Goal: Information Seeking & Learning: Learn about a topic

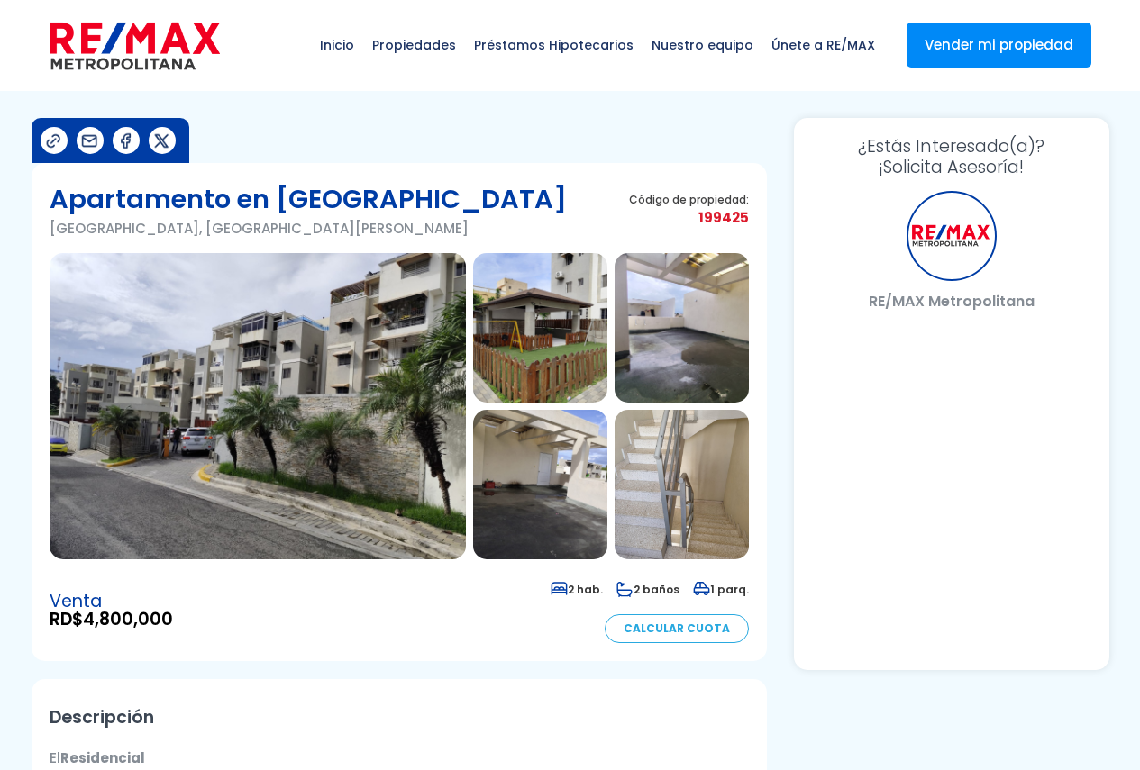
select select "ES"
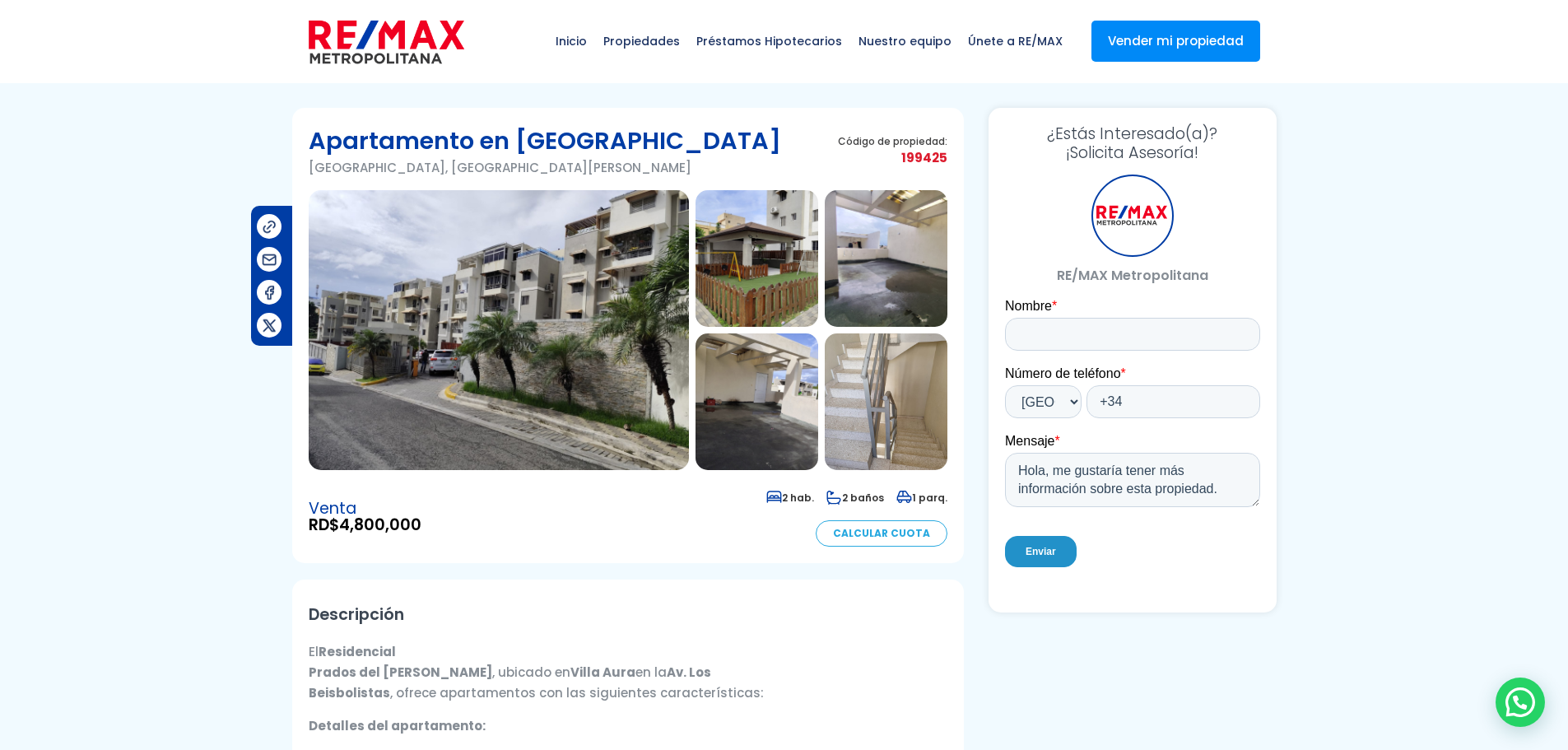
click at [768, 240] on img at bounding box center [757, 259] width 122 height 137
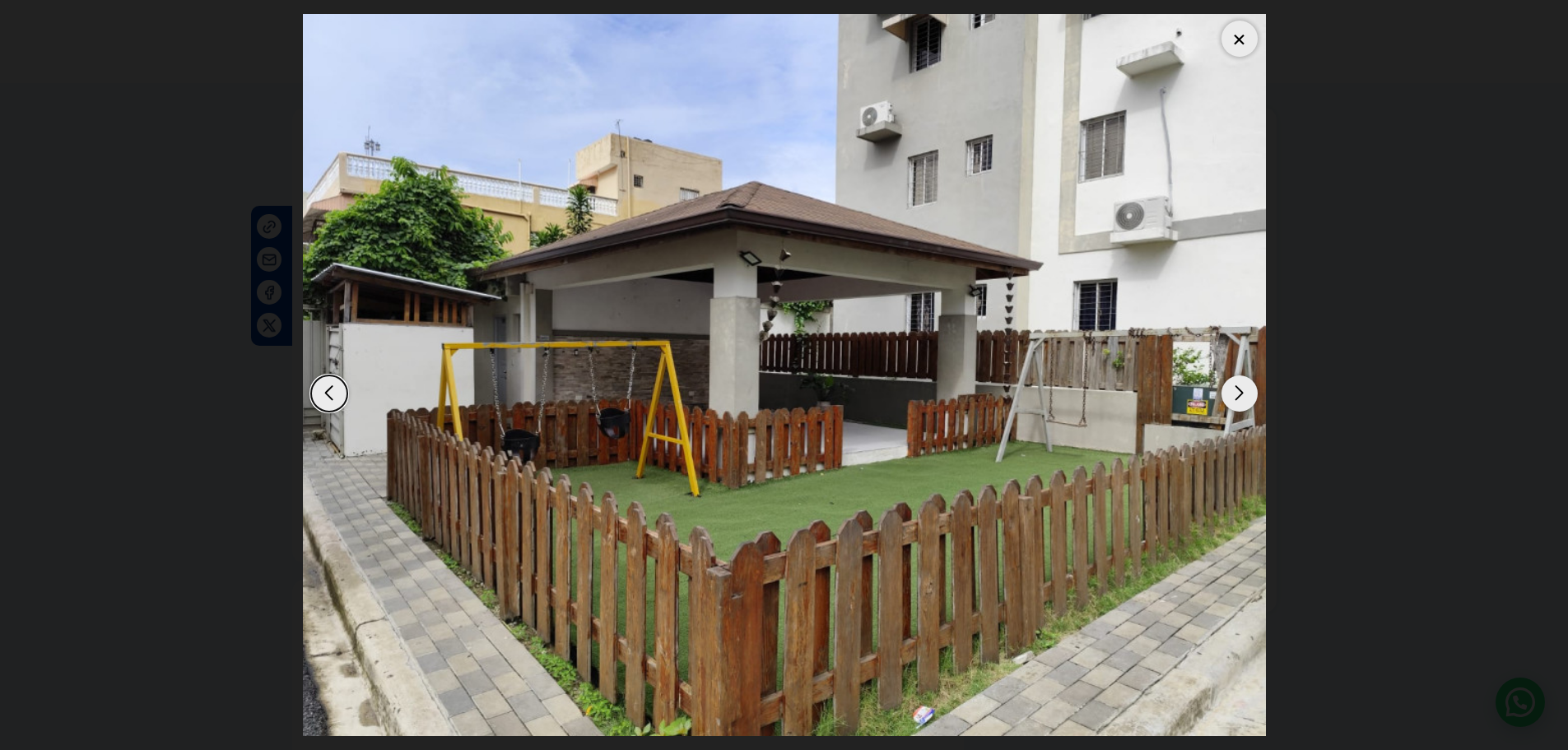
click at [1041, 397] on div "Next slide" at bounding box center [1240, 394] width 37 height 37
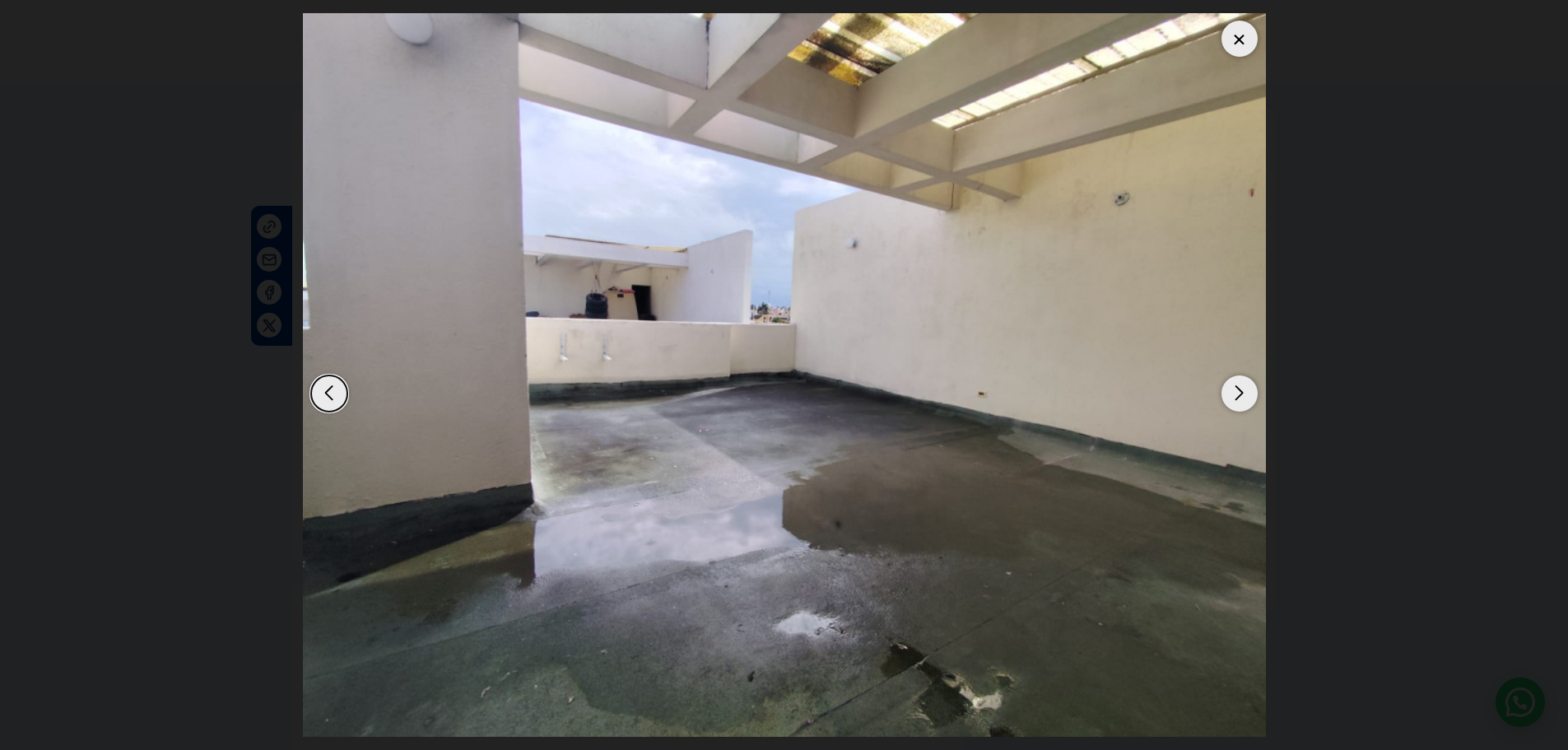
click at [1041, 361] on img "3 / 13" at bounding box center [785, 375] width 963 height 724
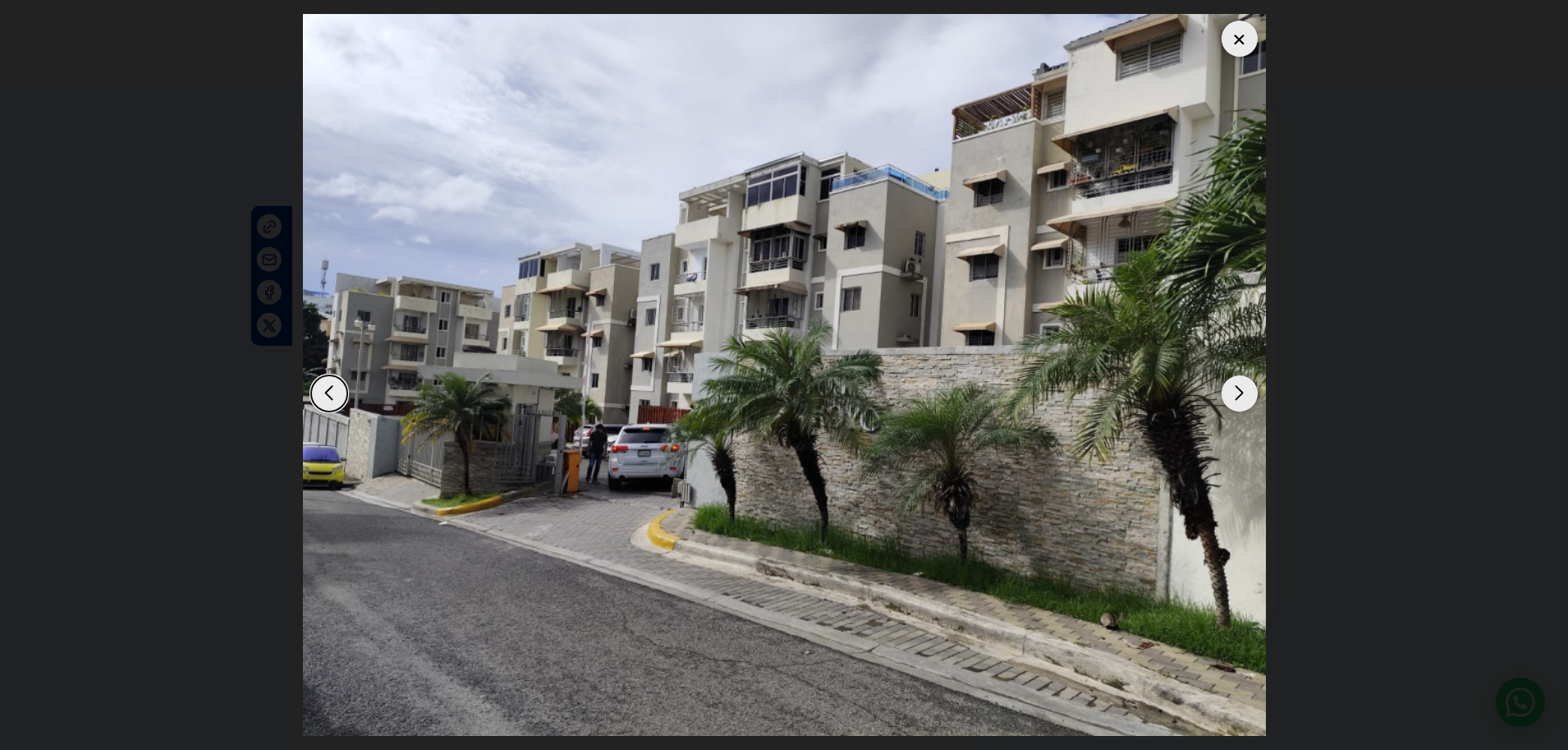
click at [1041, 400] on div "Next slide" at bounding box center [1240, 394] width 37 height 37
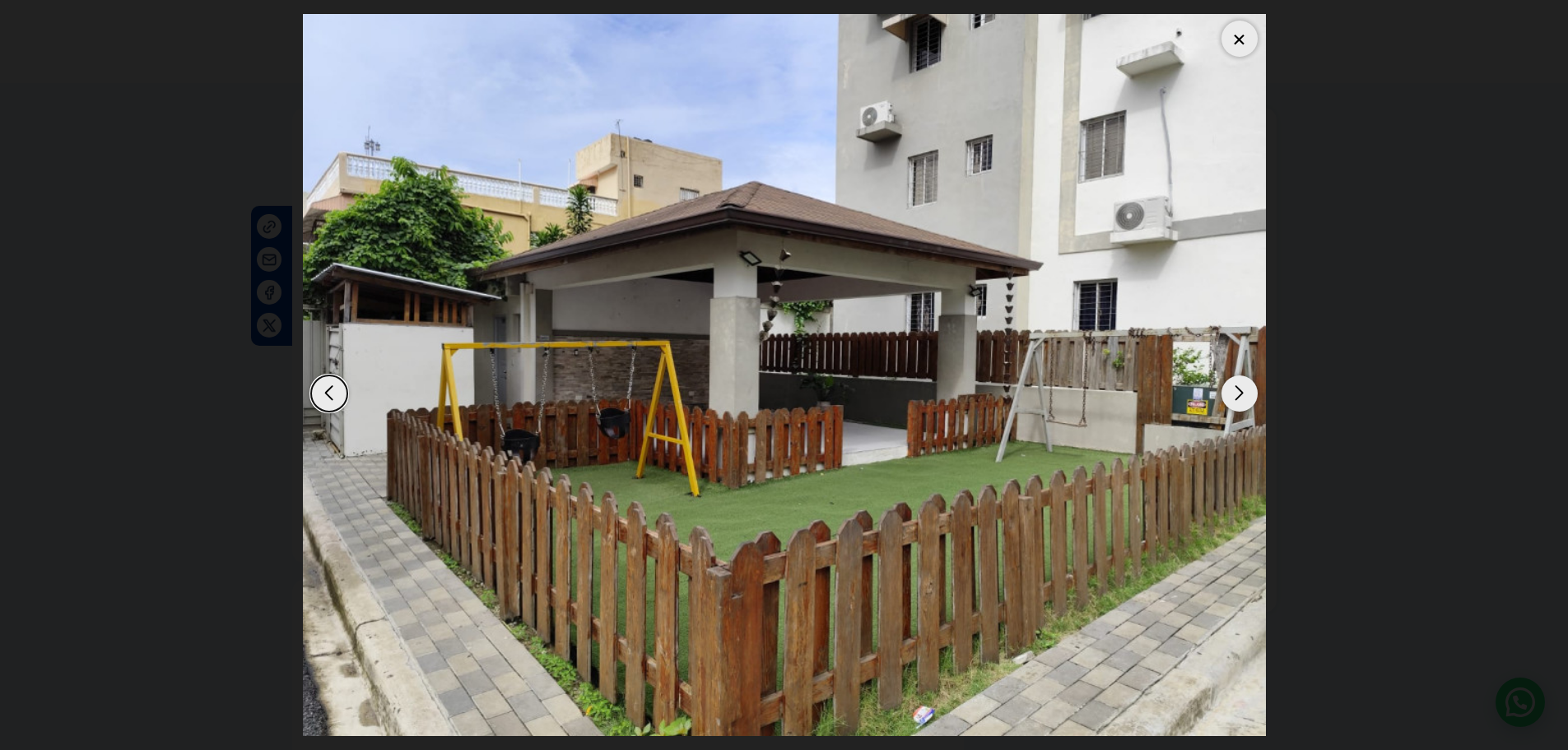
click at [1041, 400] on div "Next slide" at bounding box center [1240, 394] width 37 height 37
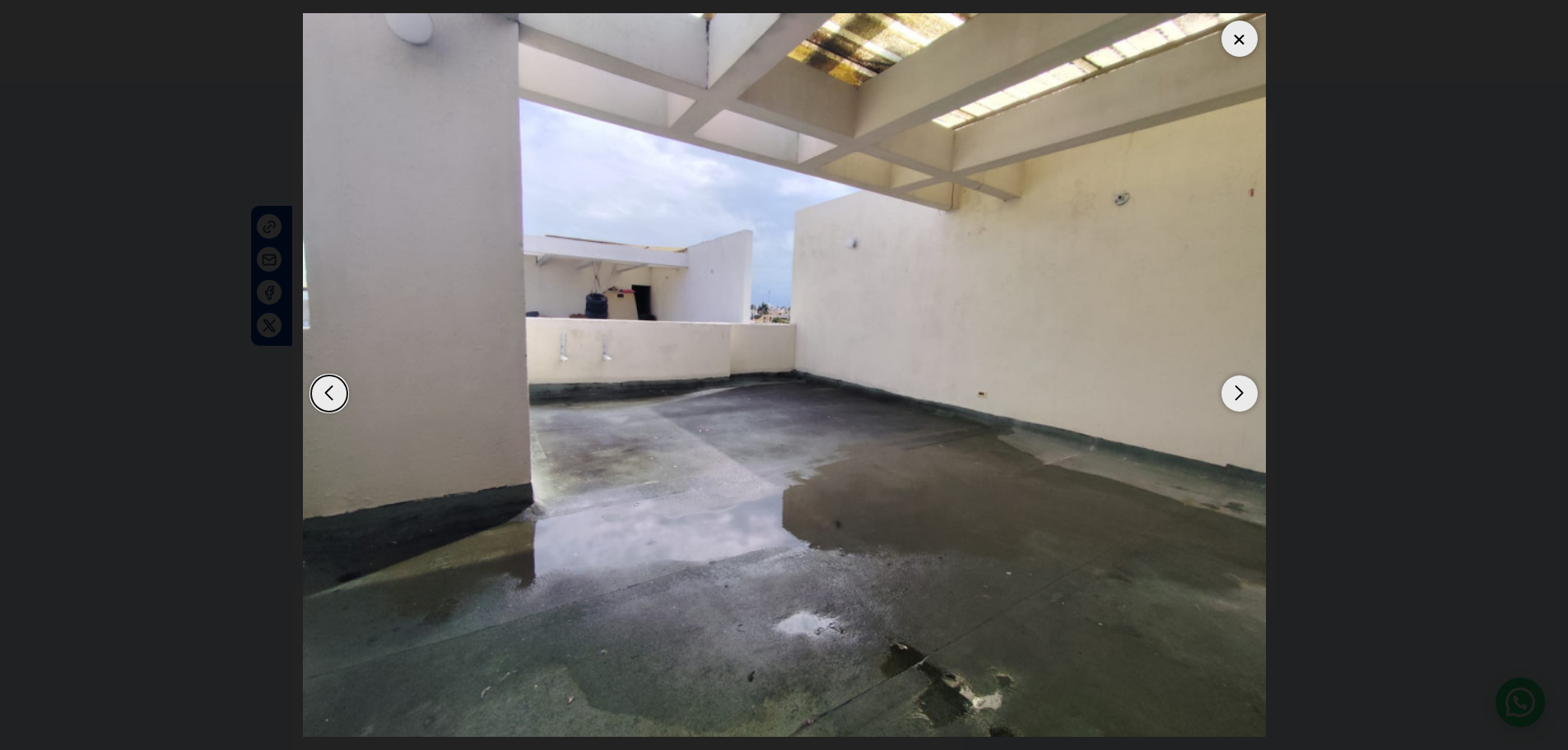
click at [1041, 400] on div "Next slide" at bounding box center [1240, 394] width 37 height 37
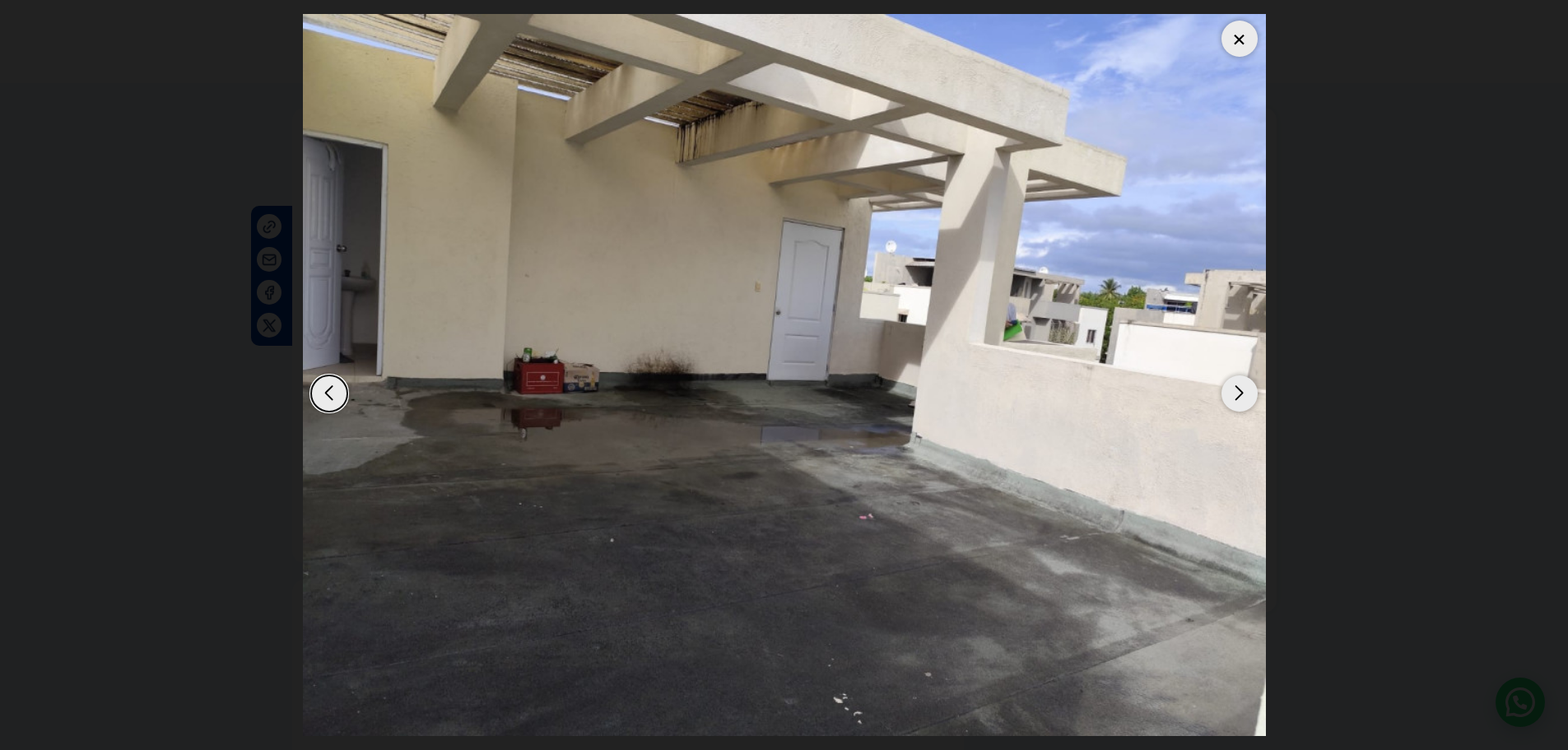
click at [1041, 400] on div "Next slide" at bounding box center [1240, 394] width 37 height 37
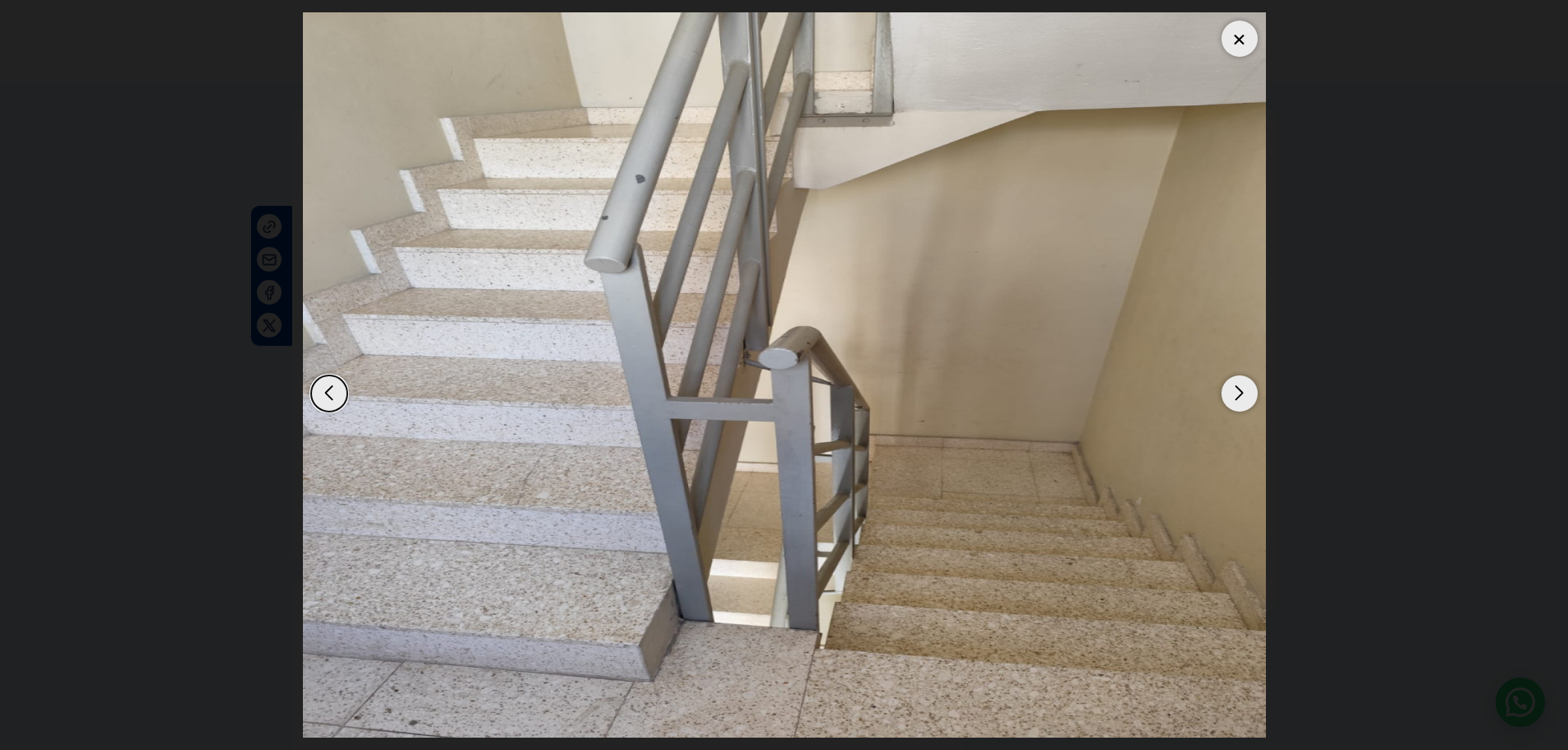
click at [1041, 400] on div "Next slide" at bounding box center [1240, 394] width 37 height 37
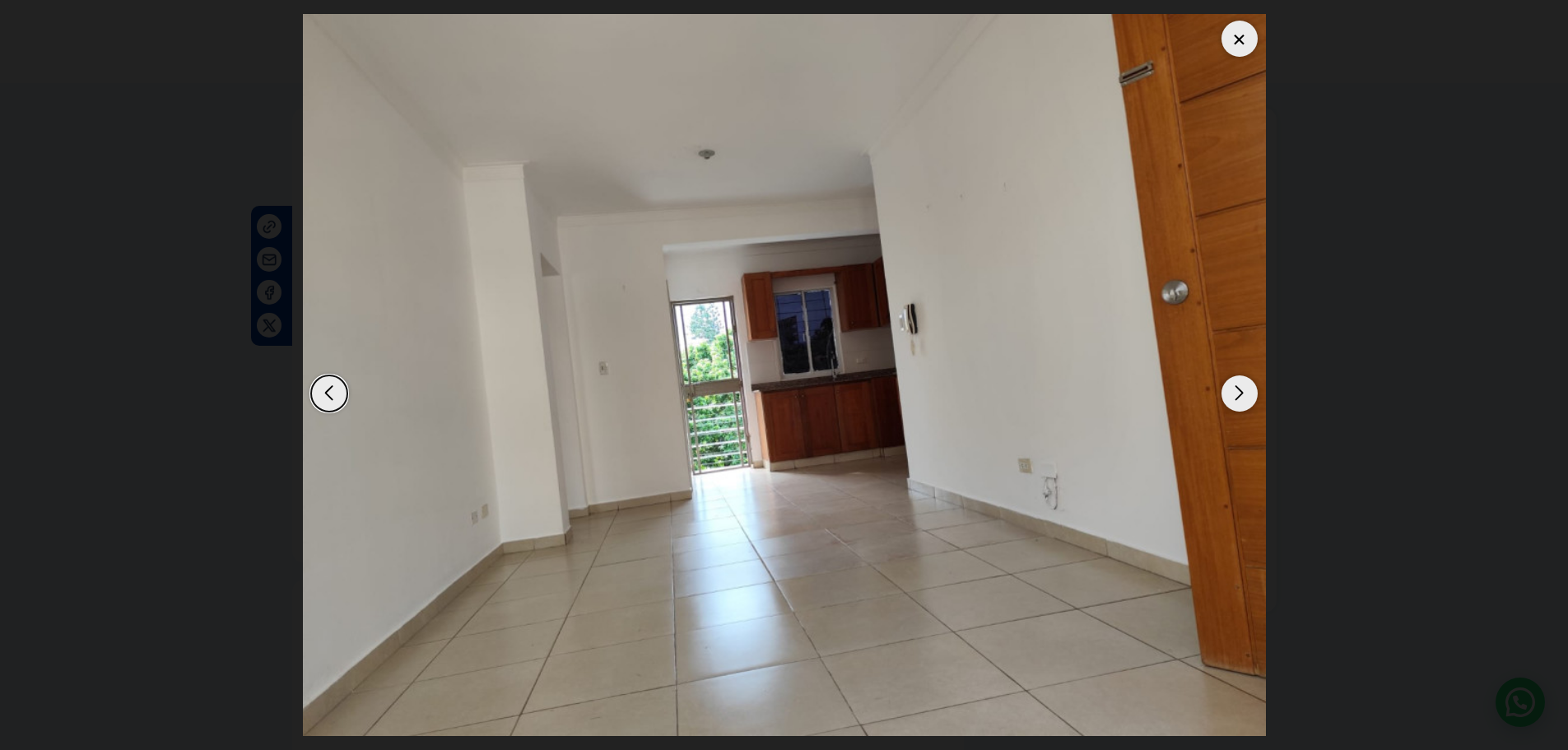
click at [1041, 400] on div "Next slide" at bounding box center [1240, 394] width 37 height 37
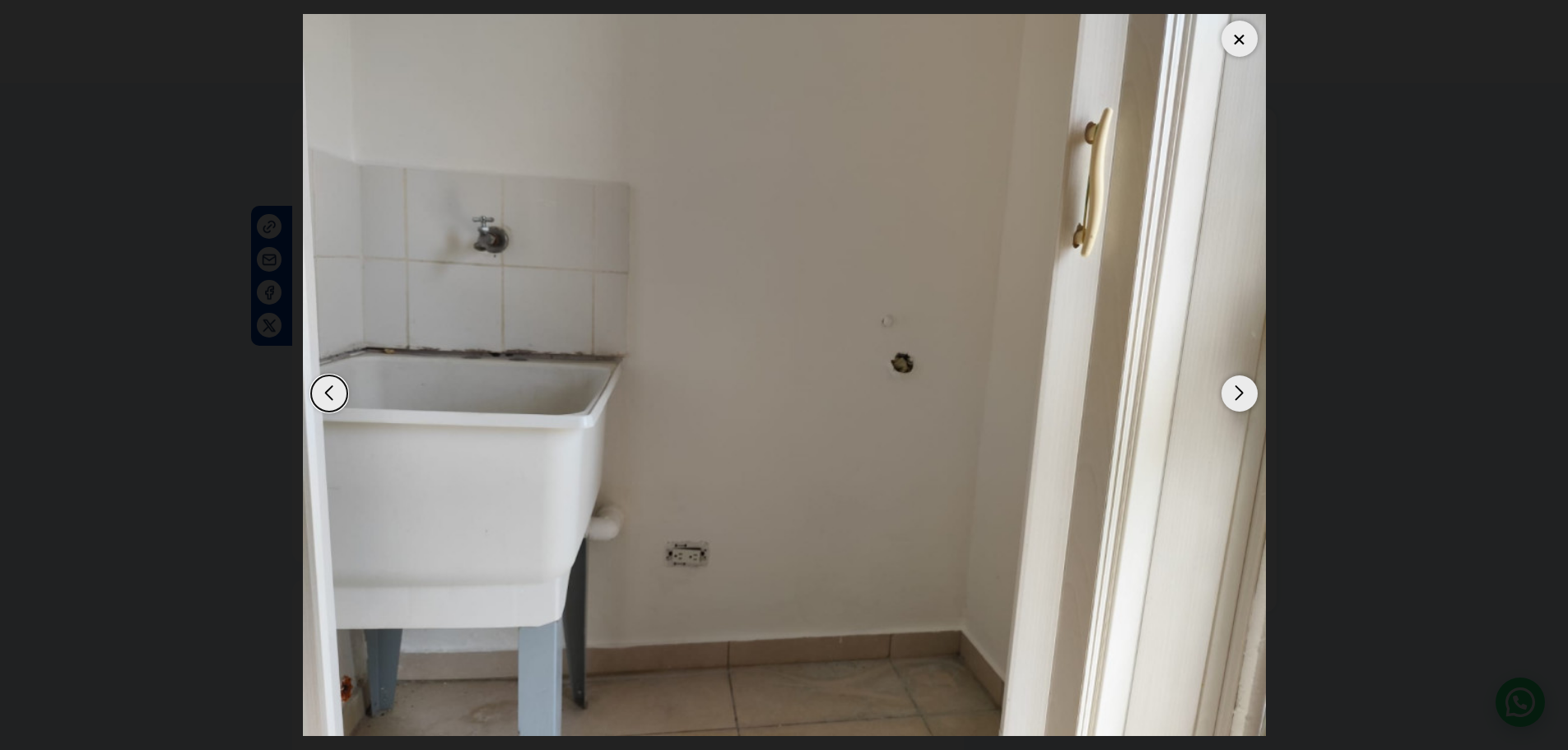
click at [1041, 400] on div "Next slide" at bounding box center [1240, 394] width 37 height 37
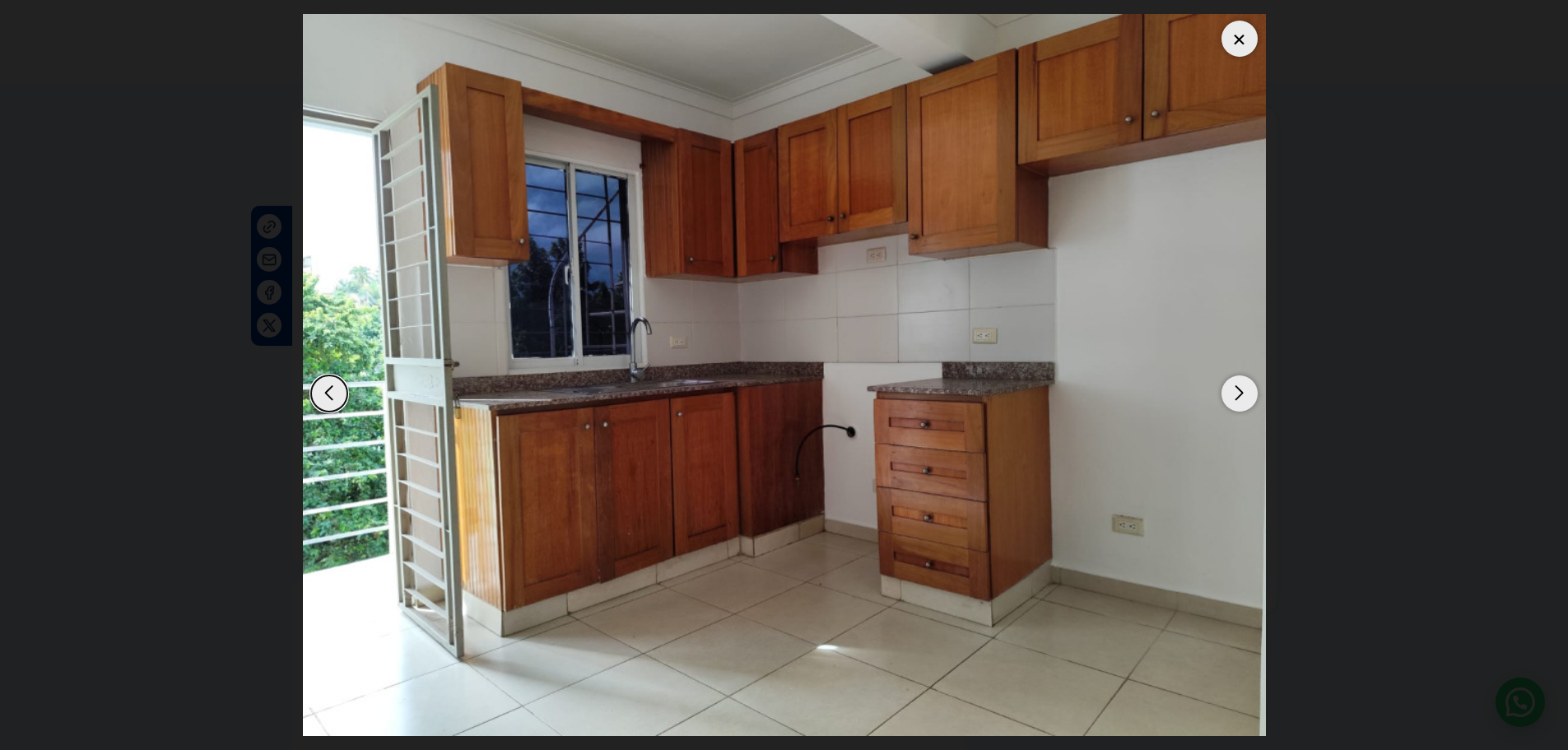
click at [1041, 400] on div "Next slide" at bounding box center [1240, 394] width 37 height 37
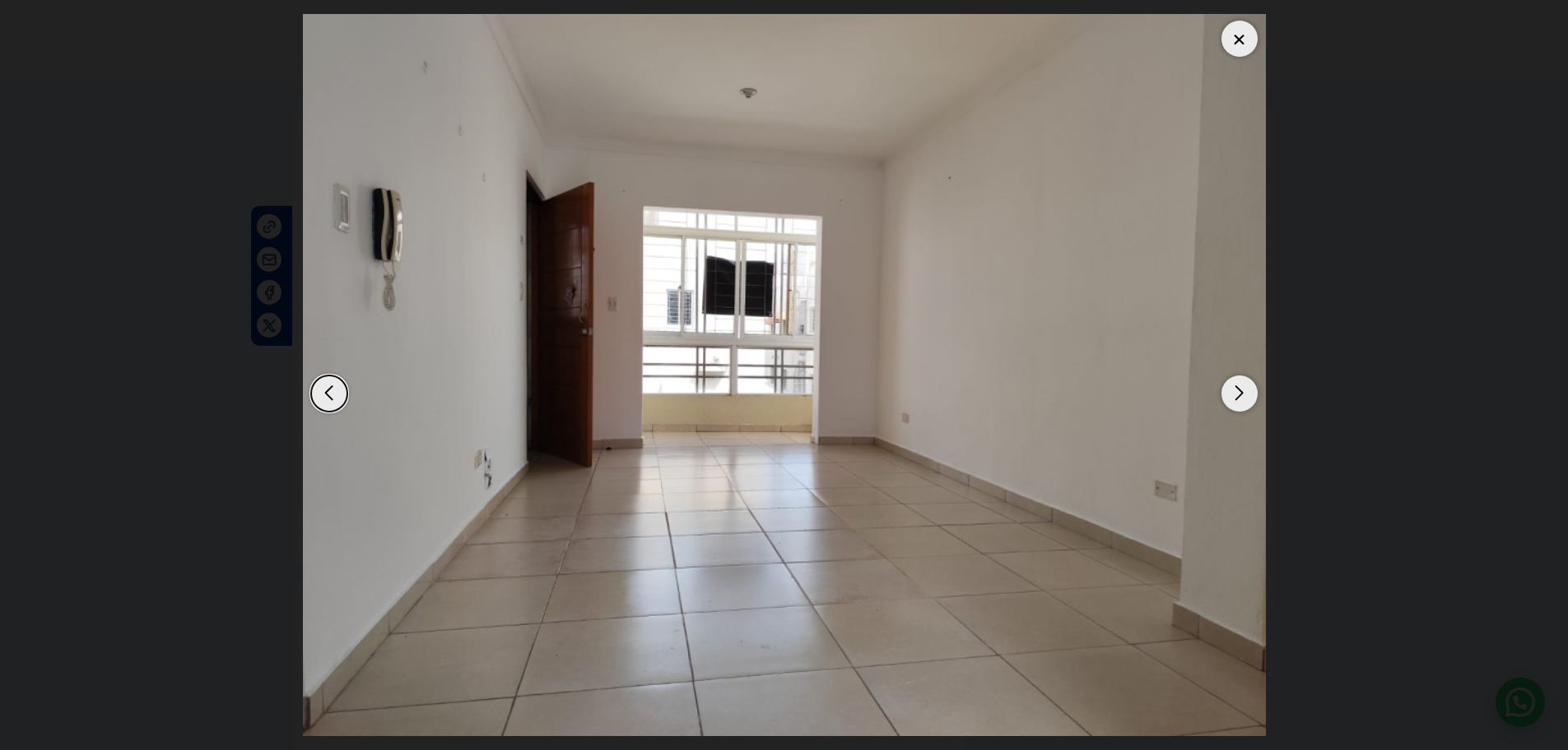
click at [1041, 40] on div at bounding box center [1240, 39] width 37 height 37
